Goal: Information Seeking & Learning: Check status

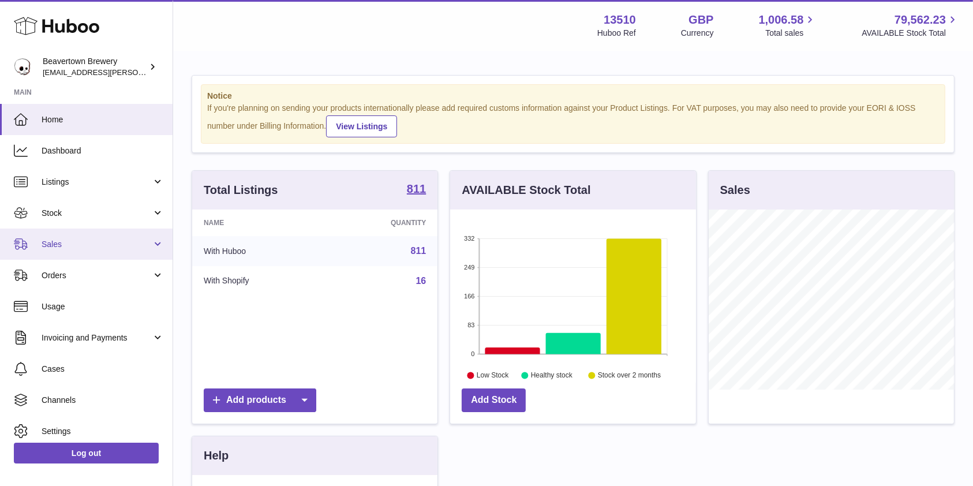
scroll to position [180, 245]
click at [60, 232] on link "Sales" at bounding box center [86, 244] width 173 height 31
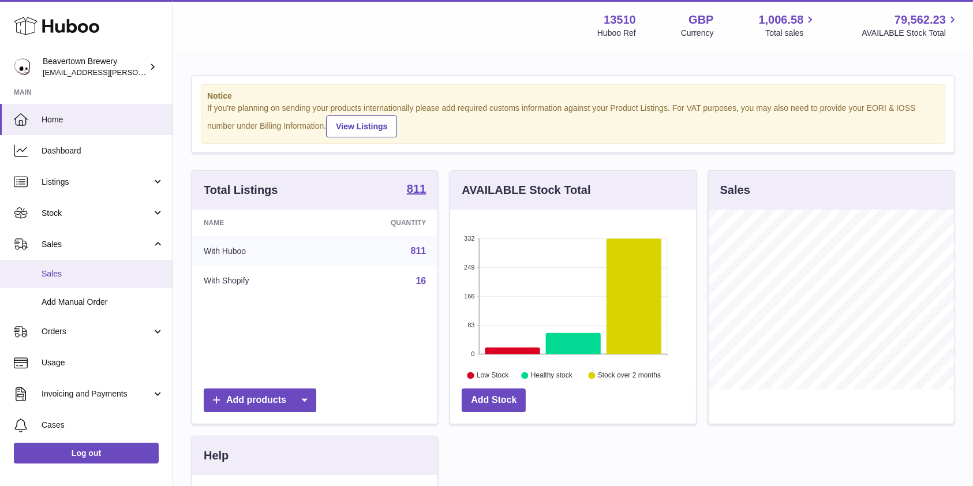
click at [61, 274] on span "Sales" at bounding box center [103, 273] width 122 height 11
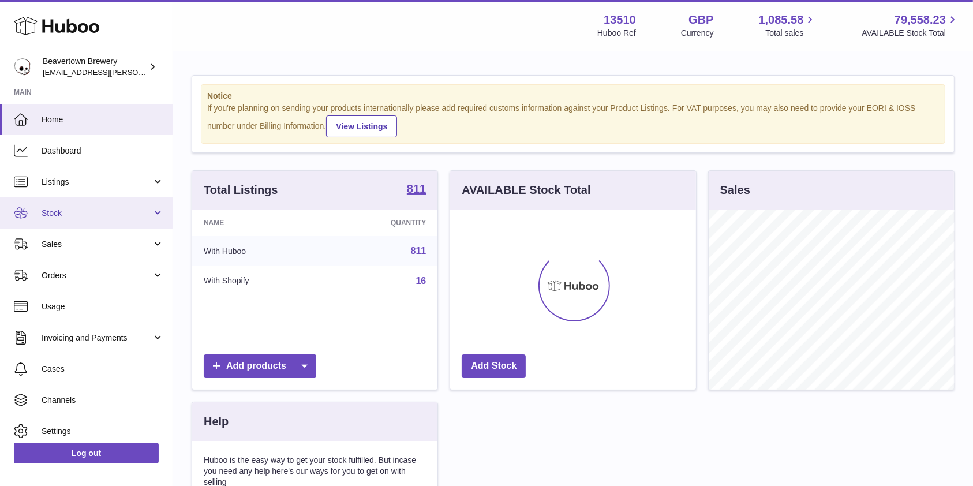
scroll to position [180, 245]
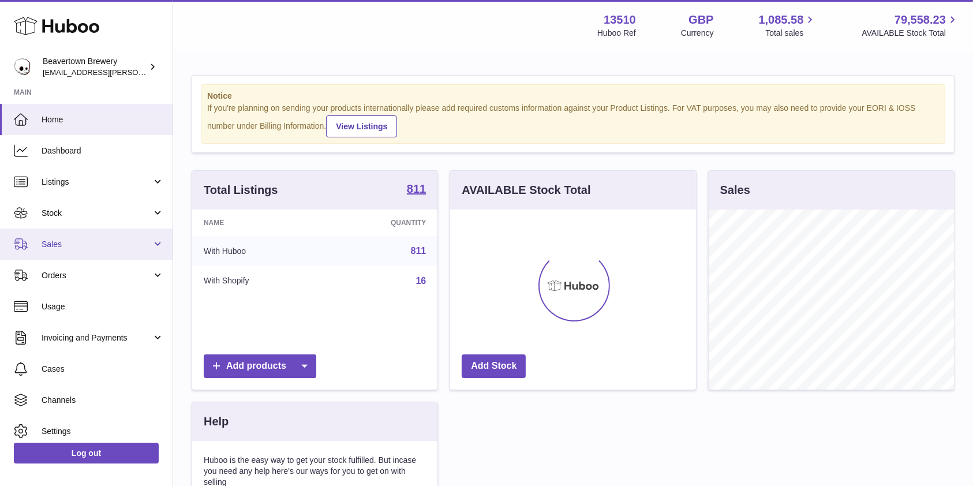
click at [72, 239] on span "Sales" at bounding box center [97, 244] width 110 height 11
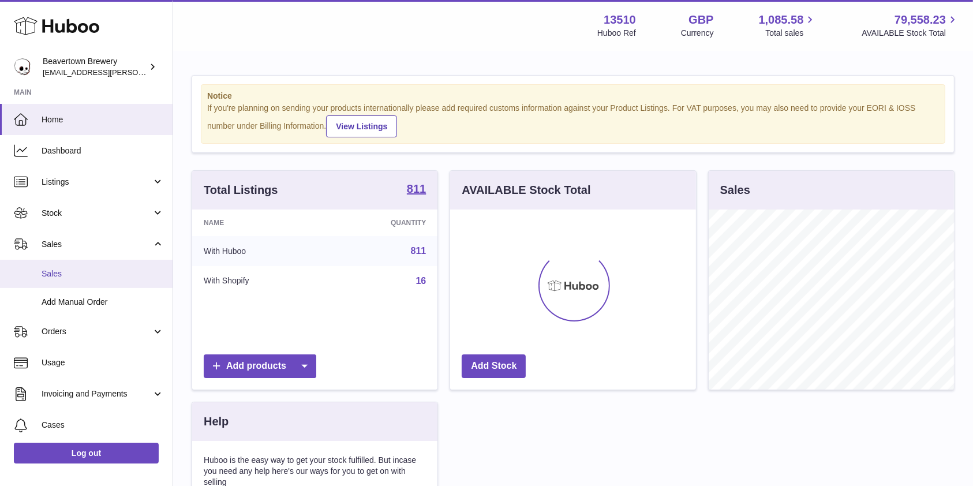
click at [55, 272] on span "Sales" at bounding box center [103, 273] width 122 height 11
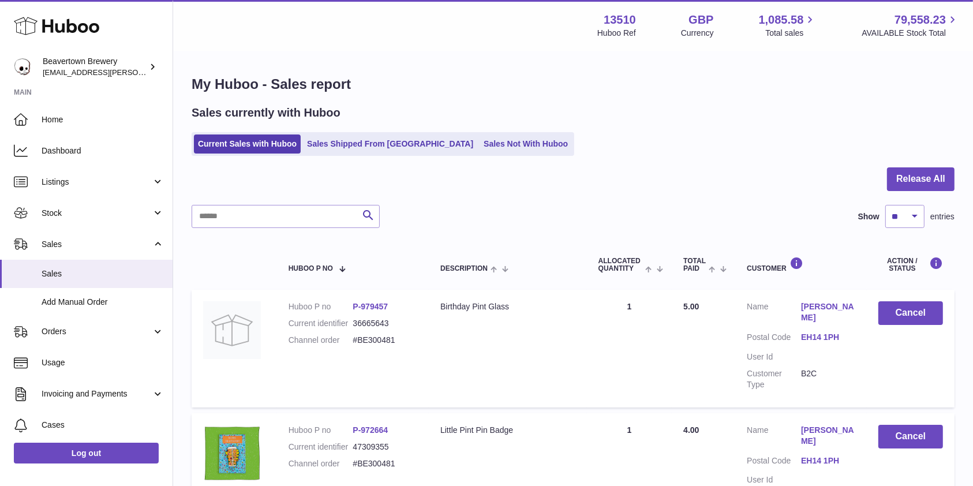
click at [475, 171] on div at bounding box center [573, 186] width 763 height 38
click at [459, 130] on div "Sales currently with Huboo Current Sales with Huboo Sales Shipped From Huboo Sa…" at bounding box center [573, 130] width 763 height 51
click at [480, 140] on link "Sales Not With Huboo" at bounding box center [526, 144] width 92 height 19
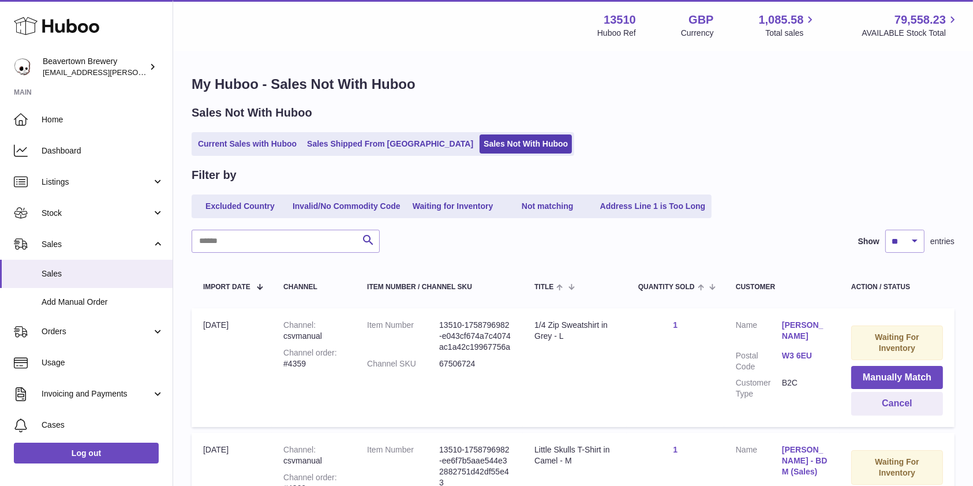
scroll to position [166, 0]
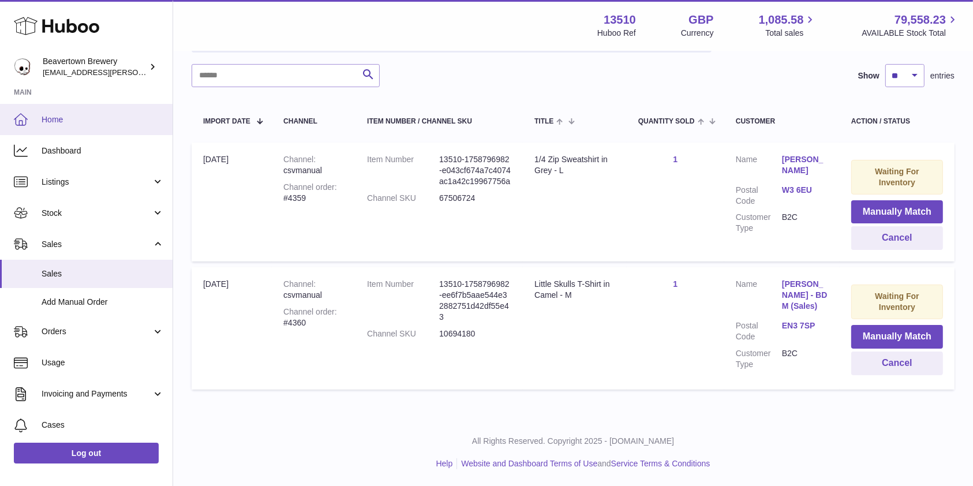
click at [35, 124] on link "Home" at bounding box center [86, 119] width 173 height 31
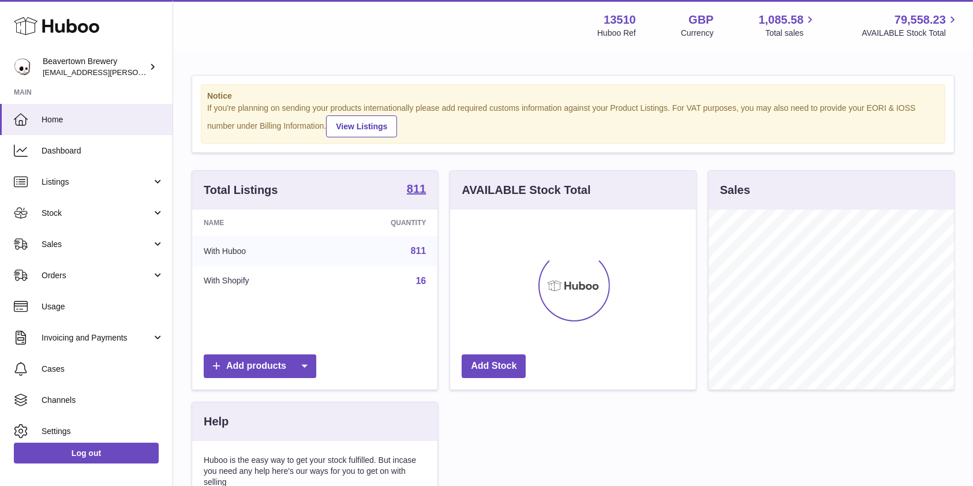
scroll to position [180, 245]
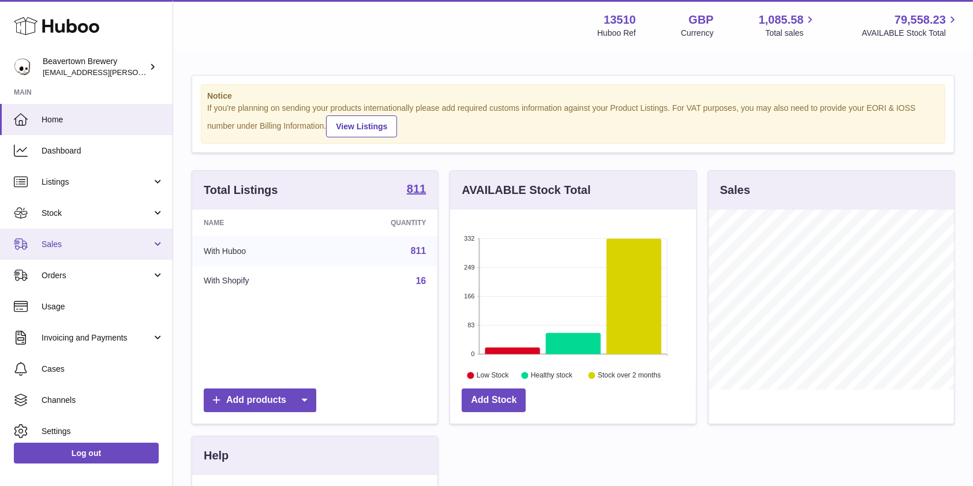
click at [78, 242] on span "Sales" at bounding box center [97, 244] width 110 height 11
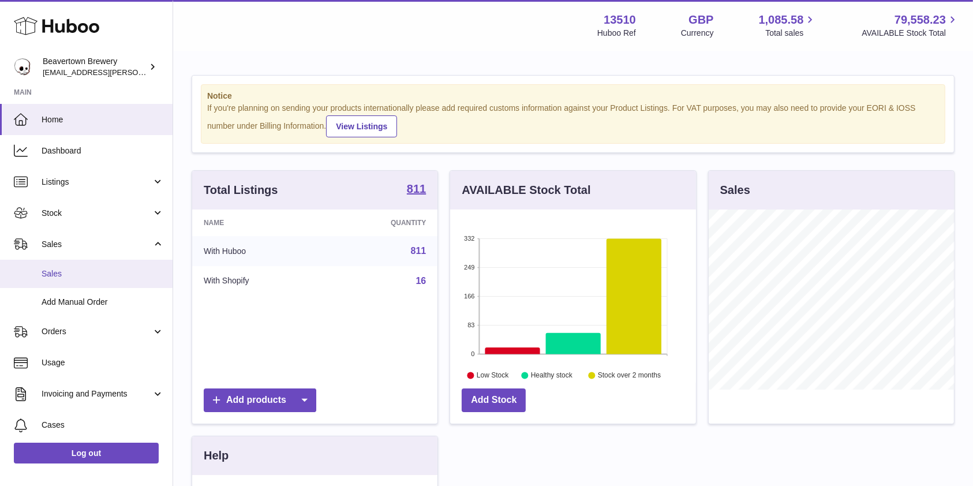
click at [93, 277] on span "Sales" at bounding box center [103, 273] width 122 height 11
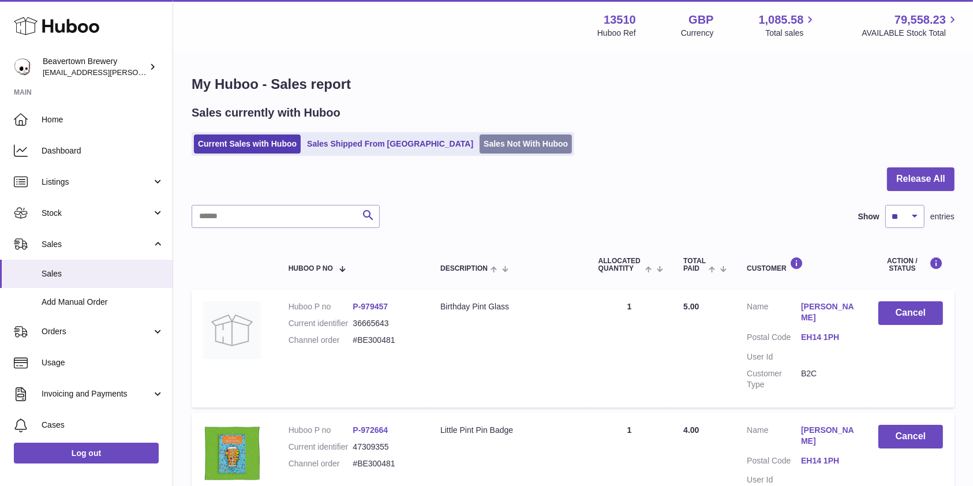
click at [480, 150] on link "Sales Not With Huboo" at bounding box center [526, 144] width 92 height 19
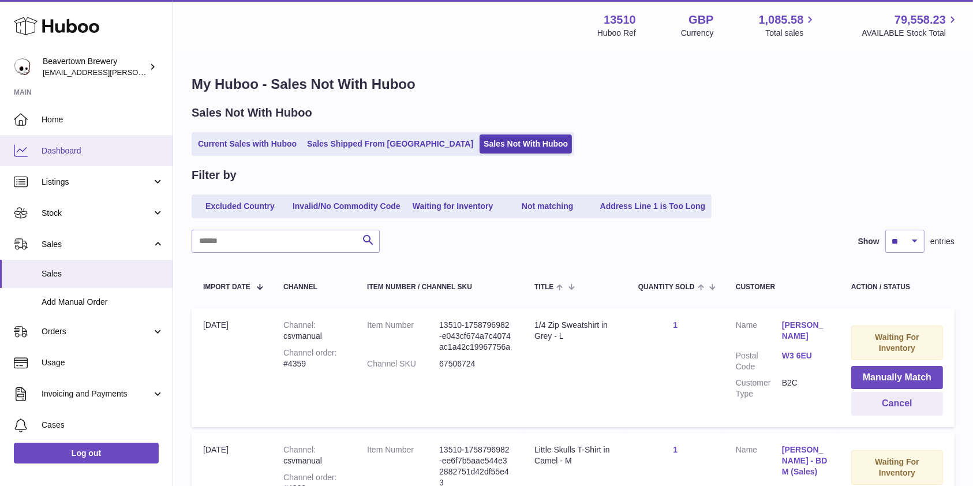
click at [58, 146] on span "Dashboard" at bounding box center [103, 150] width 122 height 11
click at [58, 145] on span "Dashboard" at bounding box center [103, 150] width 122 height 11
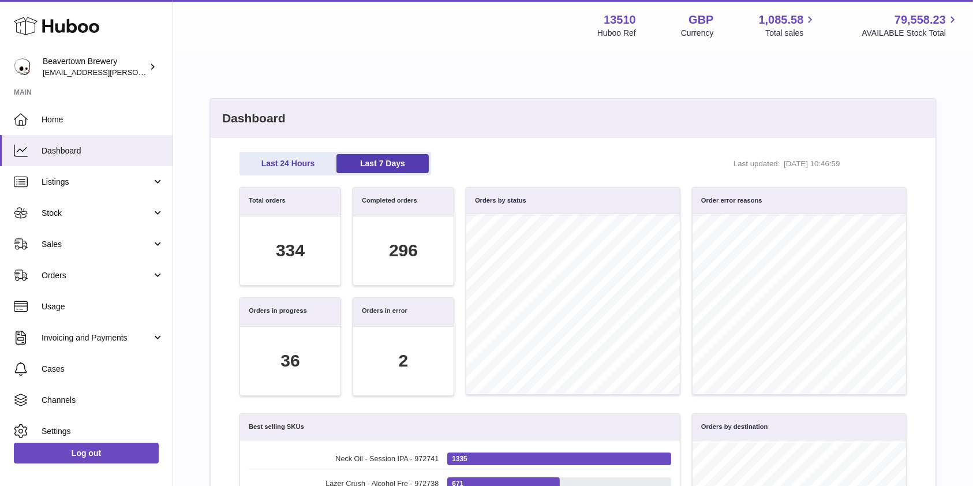
scroll to position [180, 213]
click at [68, 251] on link "Sales" at bounding box center [86, 244] width 173 height 31
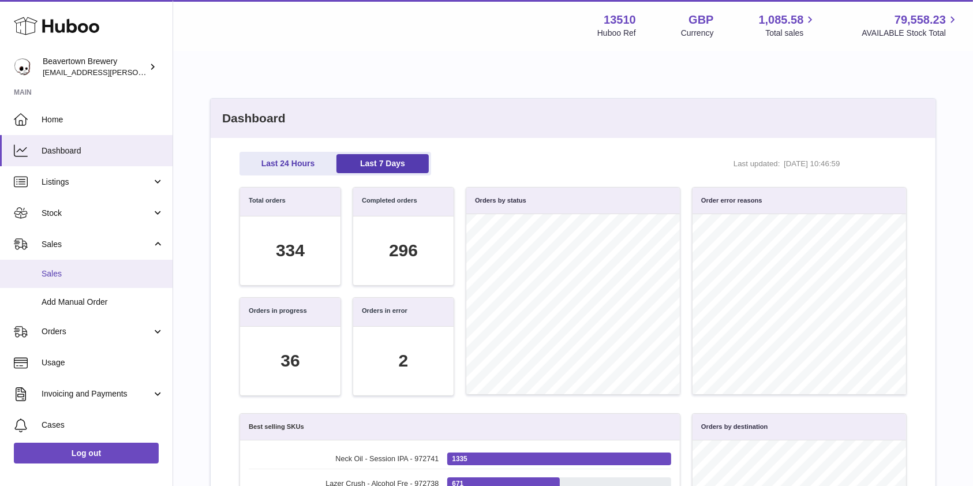
click at [65, 275] on span "Sales" at bounding box center [103, 273] width 122 height 11
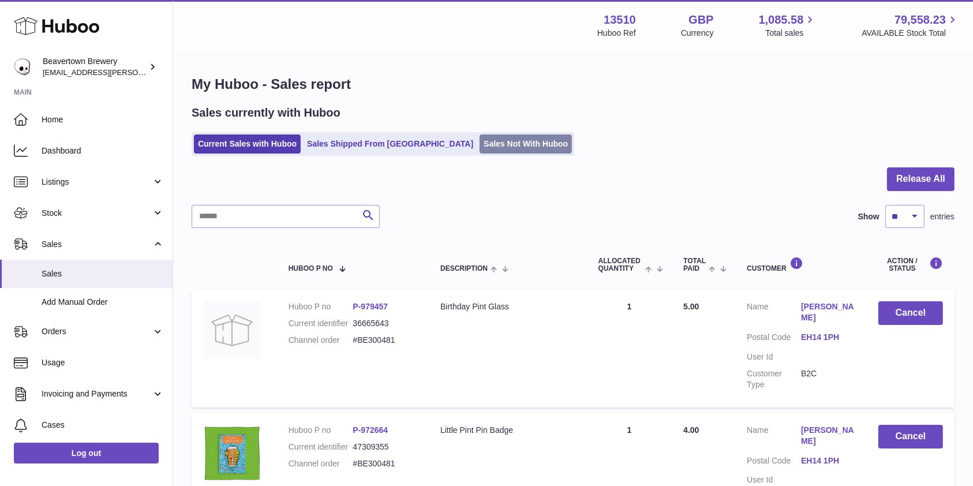
click at [480, 150] on link "Sales Not With Huboo" at bounding box center [526, 144] width 92 height 19
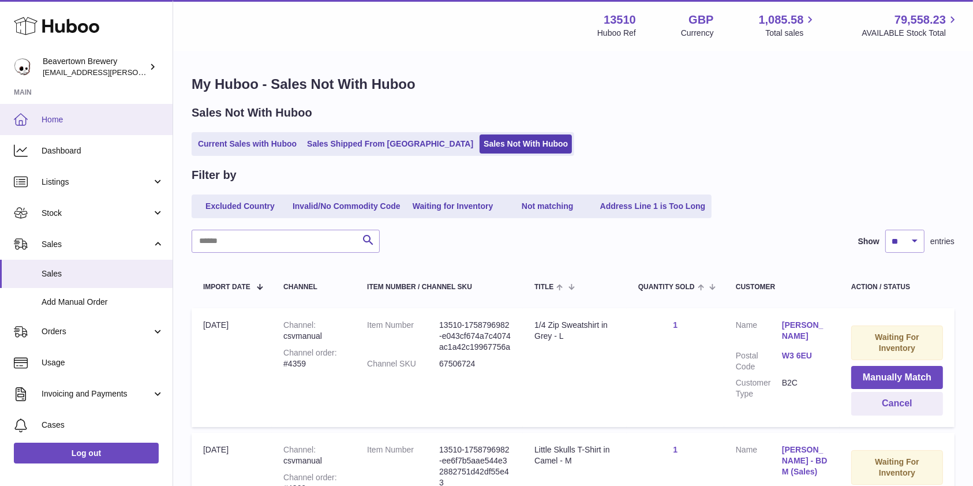
click at [64, 115] on span "Home" at bounding box center [103, 119] width 122 height 11
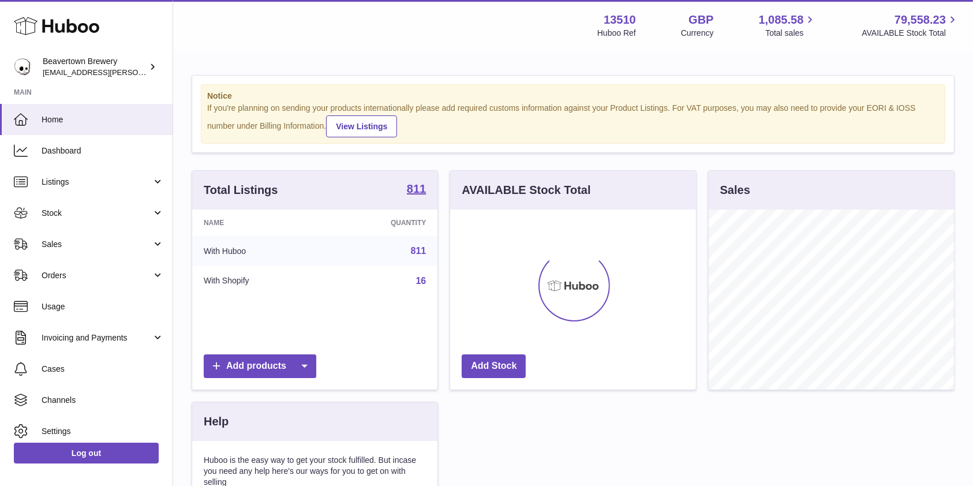
scroll to position [180, 245]
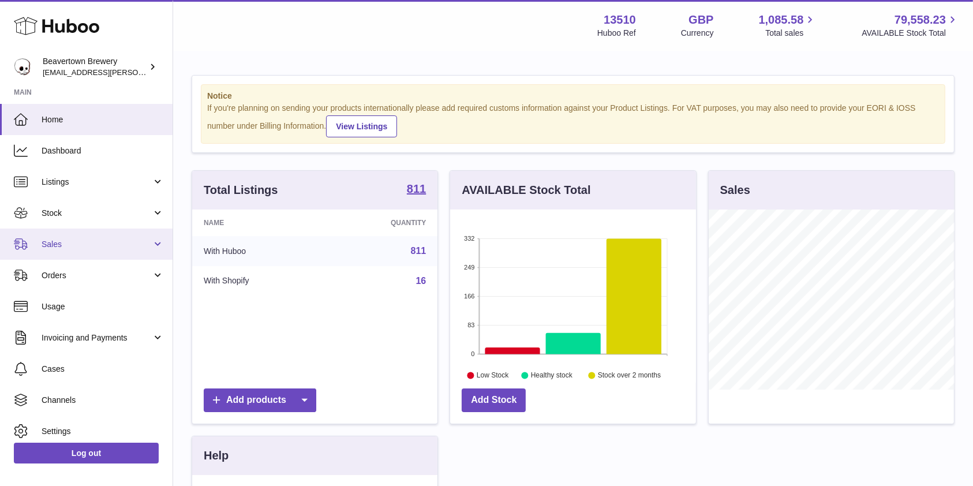
click at [88, 248] on span "Sales" at bounding box center [97, 244] width 110 height 11
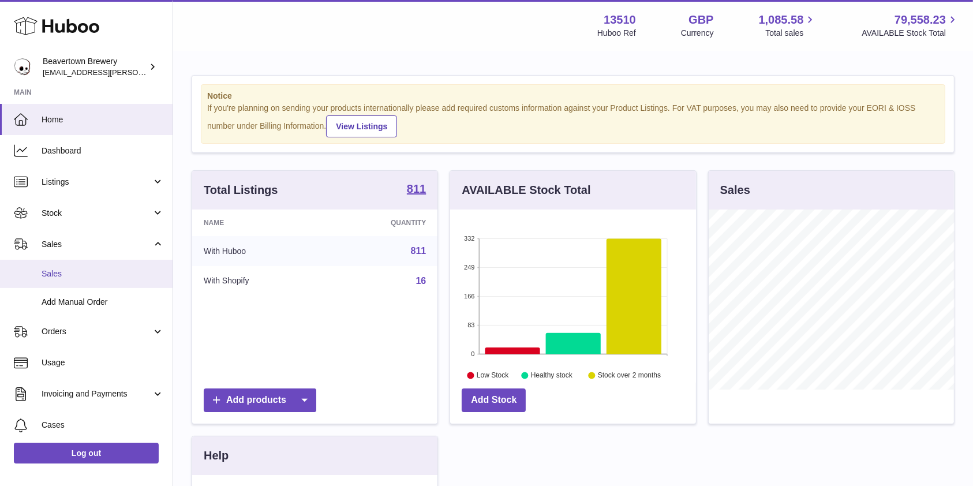
click at [64, 270] on span "Sales" at bounding box center [103, 273] width 122 height 11
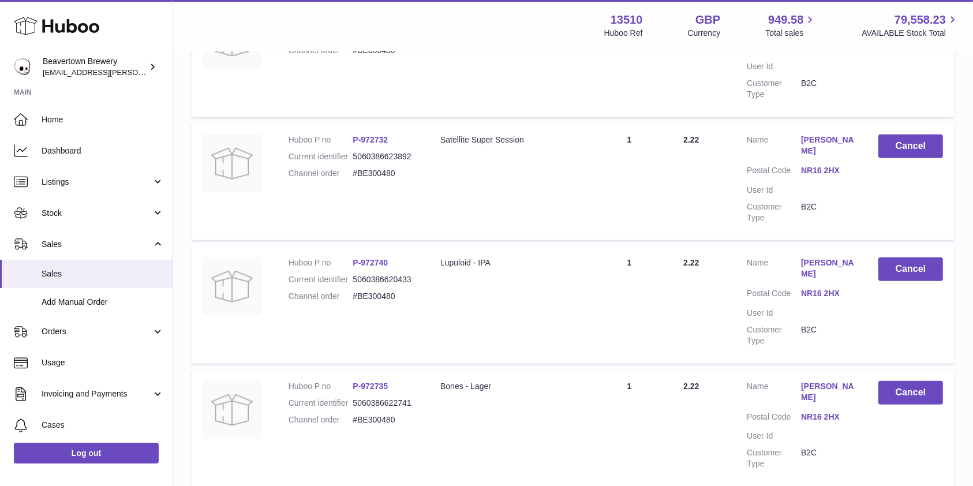
scroll to position [816, 0]
